Goal: Task Accomplishment & Management: Manage account settings

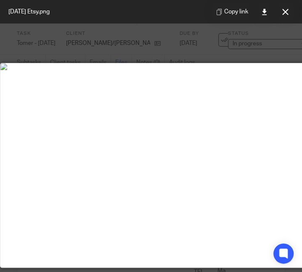
scroll to position [183, 126]
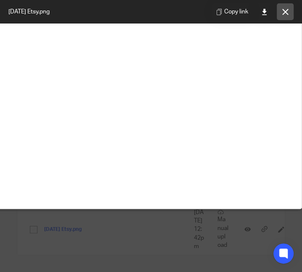
click at [289, 13] on button at bounding box center [284, 11] width 17 height 17
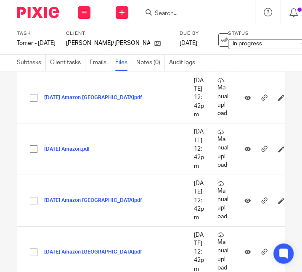
scroll to position [130, 0]
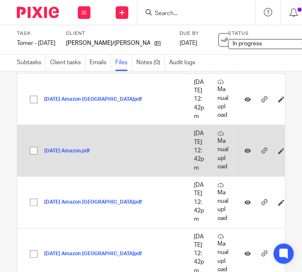
click at [78, 154] on button "[DATE] Amazon.pdf" at bounding box center [70, 151] width 52 height 6
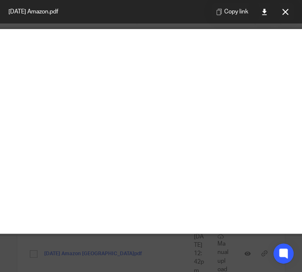
scroll to position [34, 126]
click at [286, 14] on icon at bounding box center [285, 12] width 6 height 6
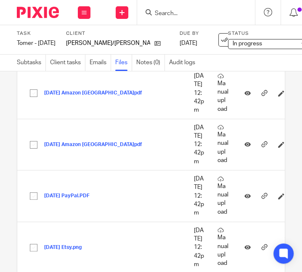
scroll to position [239, 0]
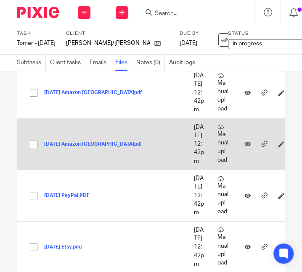
click at [77, 147] on button "[DATE] Amazon [GEOGRAPHIC_DATA]pdf" at bounding box center [96, 145] width 104 height 6
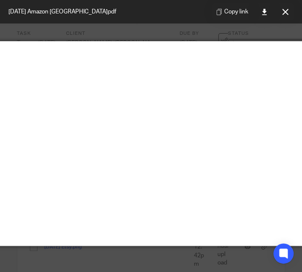
scroll to position [22, 126]
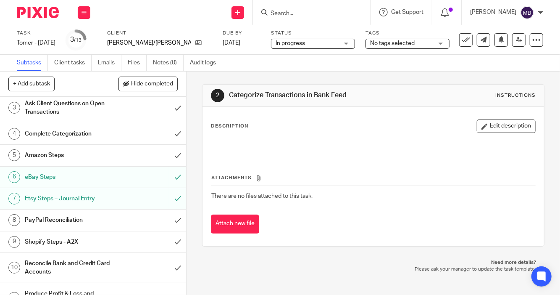
scroll to position [55, 0]
click at [170, 151] on input "submit" at bounding box center [93, 155] width 186 height 21
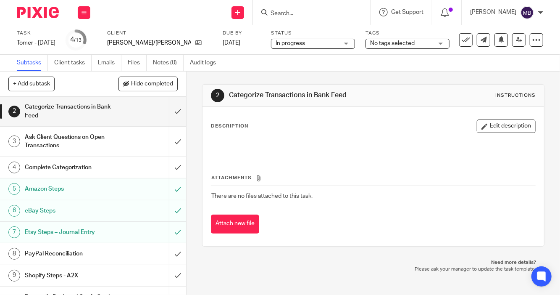
scroll to position [24, 0]
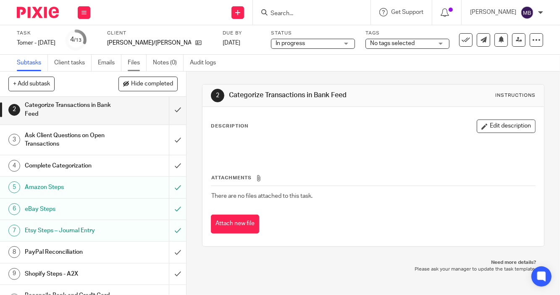
click at [133, 61] on link "Files" at bounding box center [137, 63] width 19 height 16
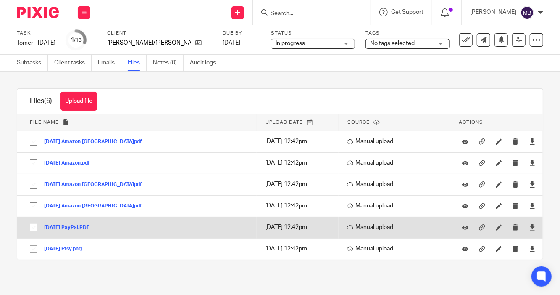
click at [89, 226] on button "[DATE] PayPal.PDF" at bounding box center [70, 227] width 52 height 6
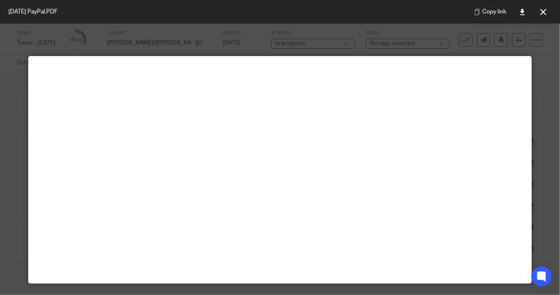
scroll to position [6, 0]
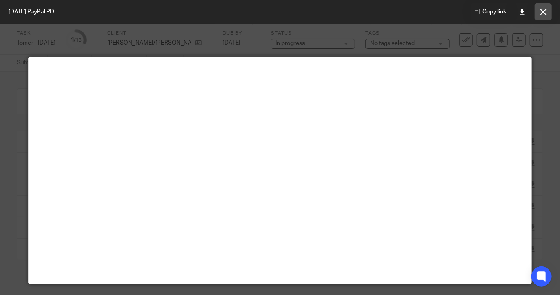
click at [546, 13] on icon at bounding box center [543, 12] width 6 height 6
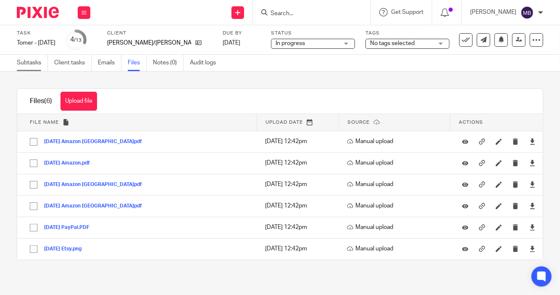
click at [25, 68] on link "Subtasks" at bounding box center [32, 63] width 31 height 16
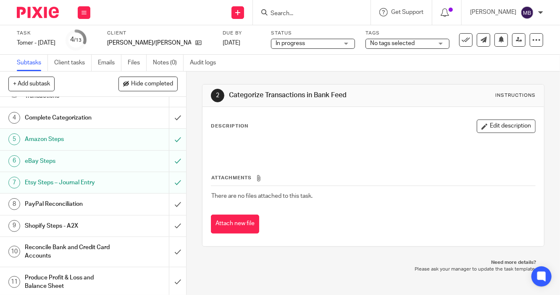
scroll to position [74, 0]
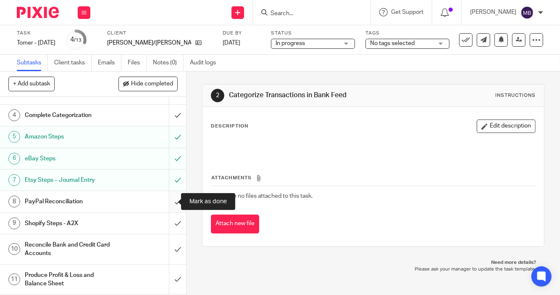
click at [169, 200] on input "submit" at bounding box center [93, 201] width 186 height 21
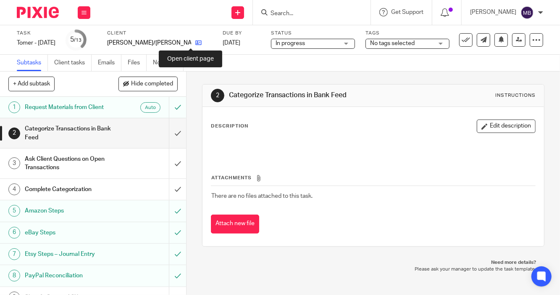
click at [195, 41] on icon at bounding box center [198, 42] width 6 height 6
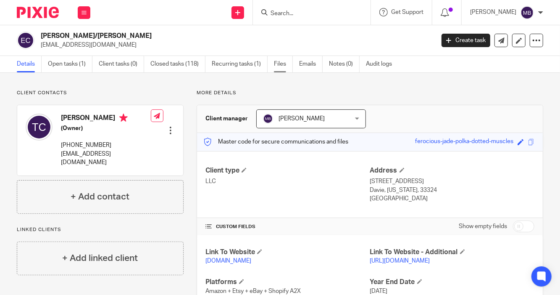
click at [283, 60] on link "Files" at bounding box center [283, 64] width 19 height 16
click at [283, 66] on link "Files" at bounding box center [283, 64] width 19 height 16
